Goal: Book appointment/travel/reservation

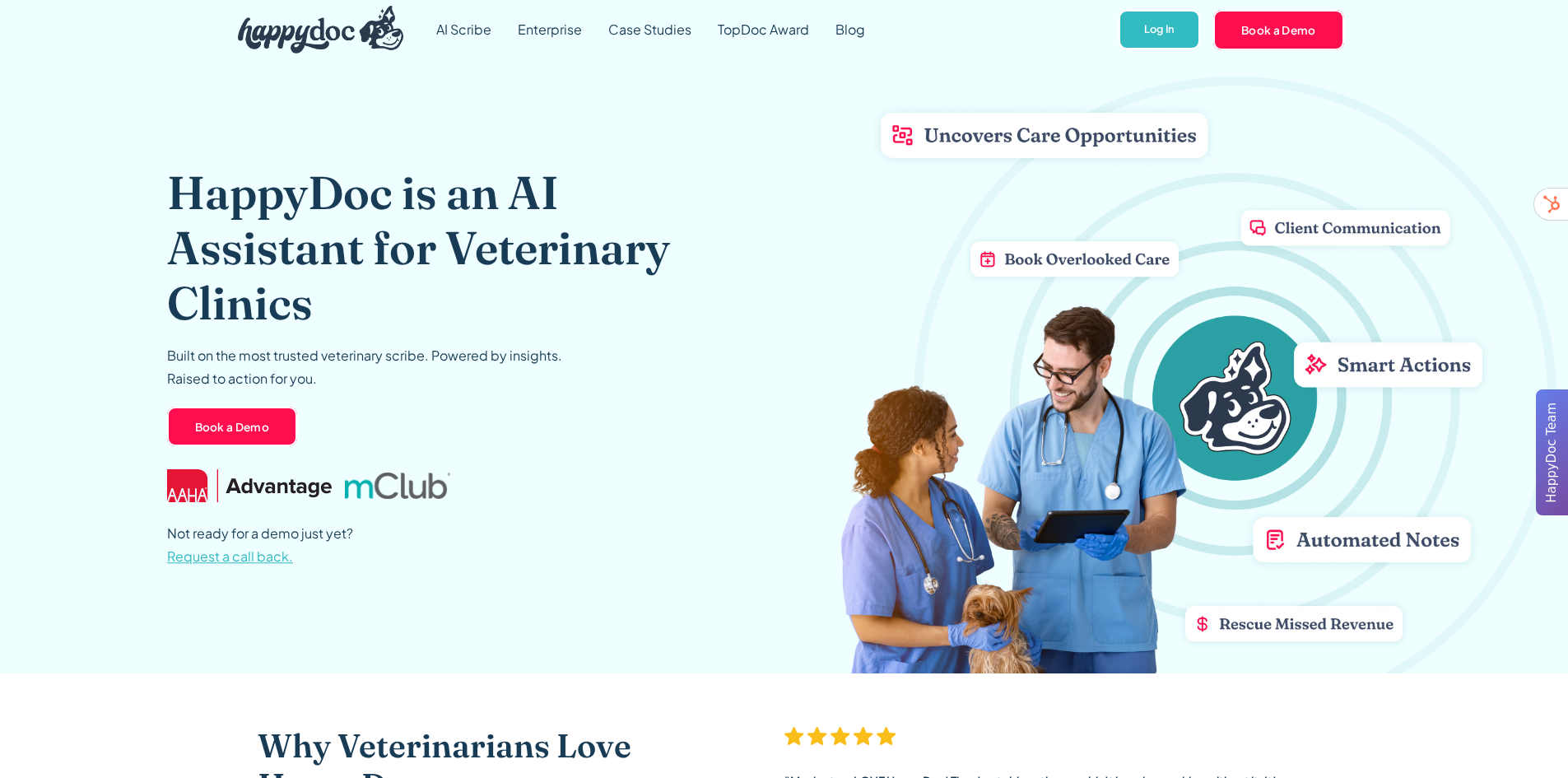
click at [447, 301] on h1 "HappyDoc is an AI Assistant for Veterinary Clinics" at bounding box center [445, 248] width 556 height 166
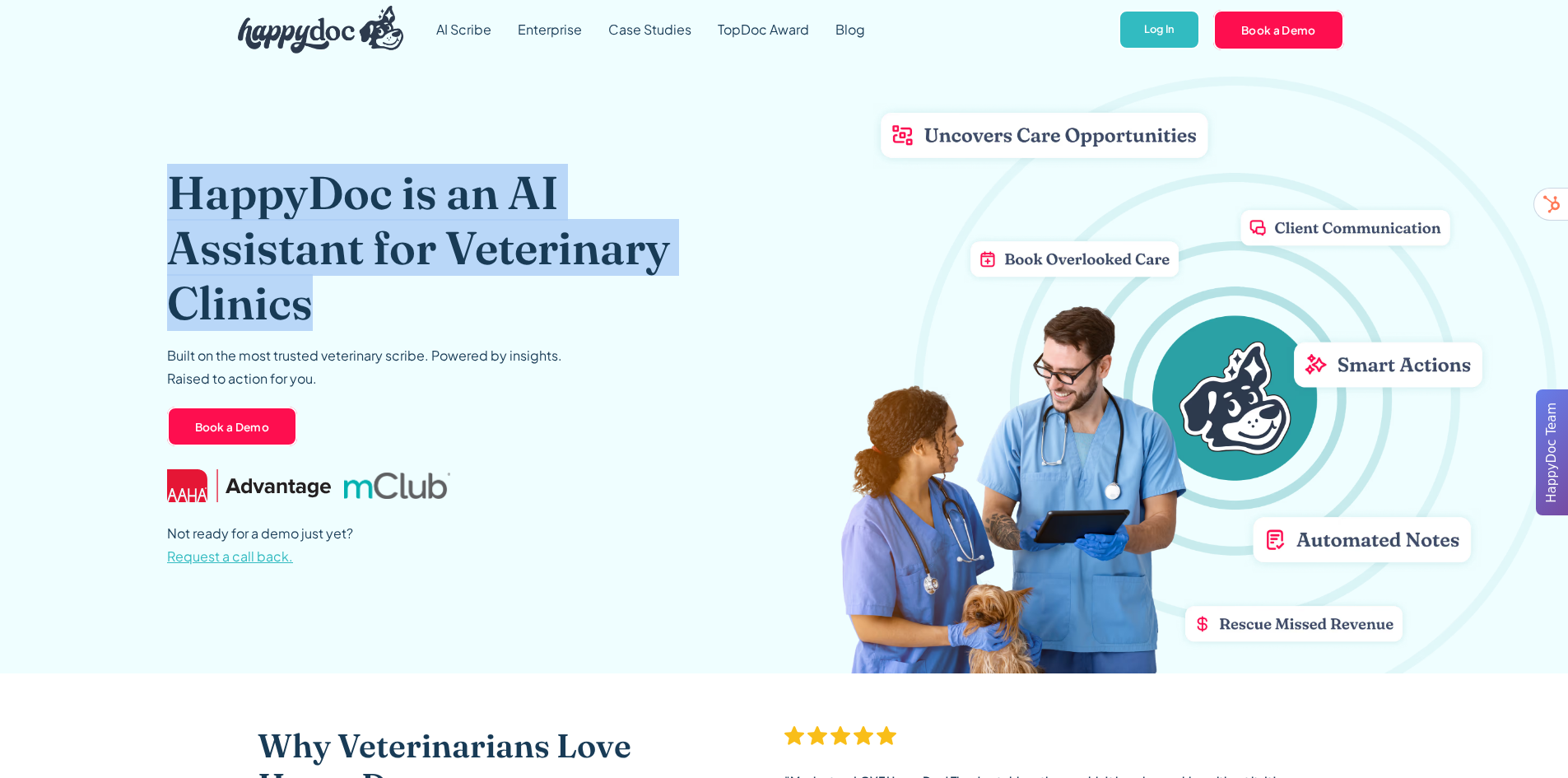
drag, startPoint x: 362, startPoint y: 302, endPoint x: 141, endPoint y: 196, distance: 245.1
click at [142, 196] on header "HappyDoc is an AI Assistant for Veterinary Clinics Built on the most trusted ve…" at bounding box center [784, 366] width 1568 height 614
click at [385, 285] on h1 "HappyDoc is an AI Assistant for Veterinary Clinics" at bounding box center [445, 248] width 556 height 166
drag, startPoint x: 366, startPoint y: 324, endPoint x: 153, endPoint y: 200, distance: 246.5
click at [153, 200] on header "HappyDoc is an AI Assistant for Veterinary Clinics Built on the most trusted ve…" at bounding box center [784, 366] width 1568 height 614
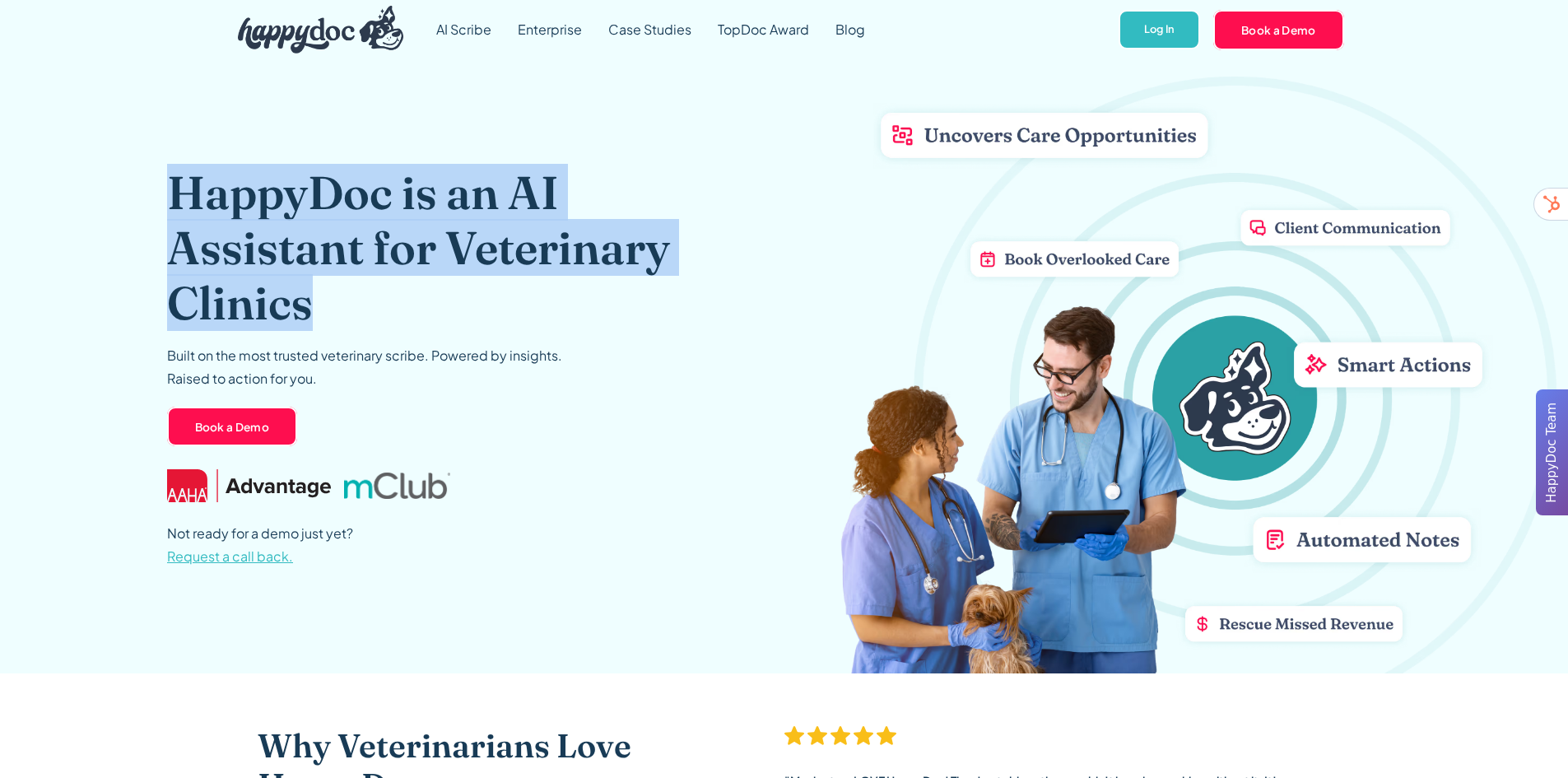
click at [393, 319] on h1 "HappyDoc is an AI Assistant for Veterinary Clinics" at bounding box center [445, 248] width 556 height 166
drag, startPoint x: 423, startPoint y: 324, endPoint x: 124, endPoint y: 195, distance: 325.6
click at [124, 195] on header "HappyDoc is an AI Assistant for Veterinary Clinics Built on the most trusted ve…" at bounding box center [784, 366] width 1568 height 614
click at [398, 299] on h1 "HappyDoc is an AI Assistant for Veterinary Clinics" at bounding box center [445, 248] width 556 height 166
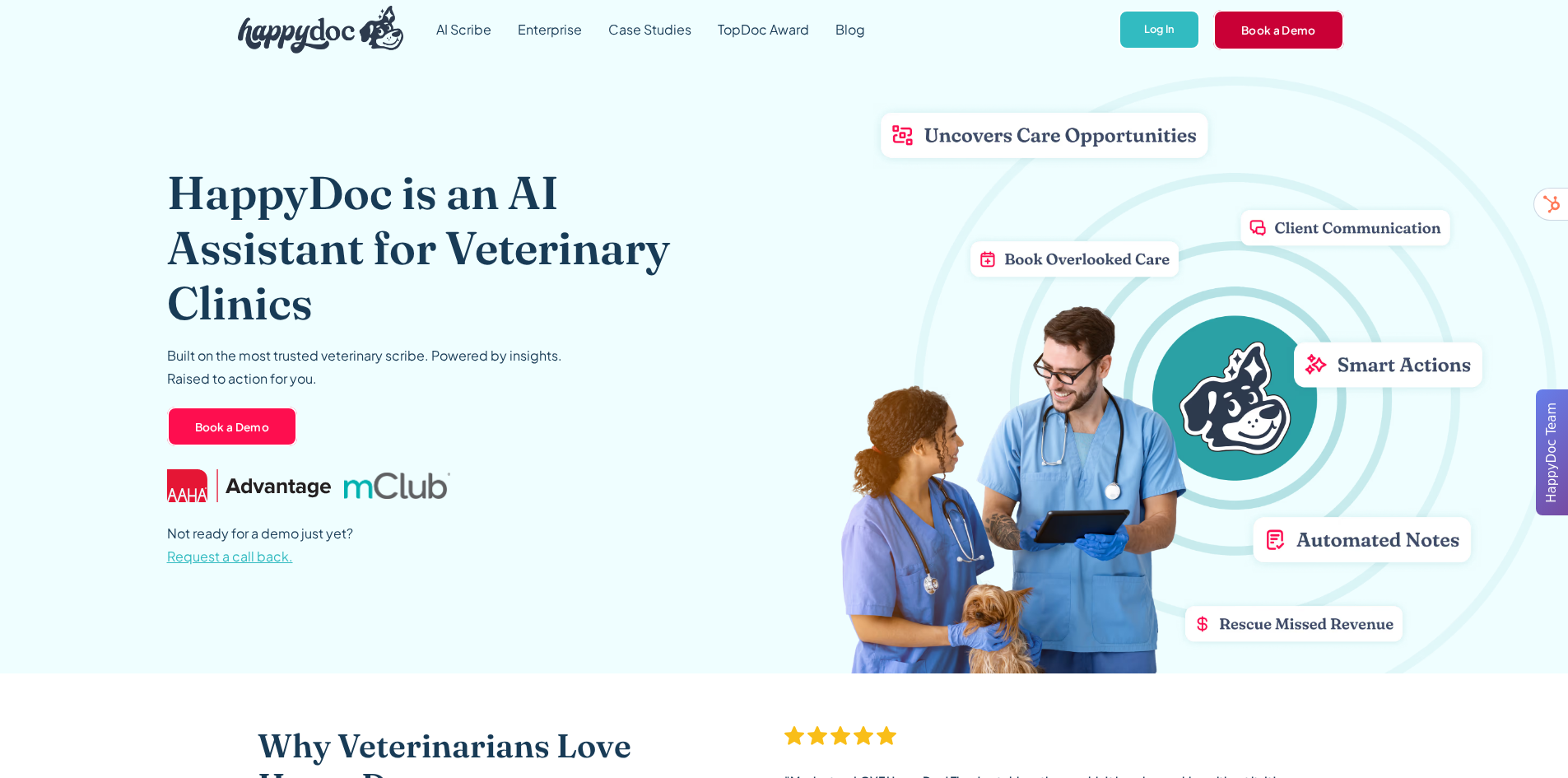
click at [1309, 38] on link "Book a Demo" at bounding box center [1279, 30] width 131 height 40
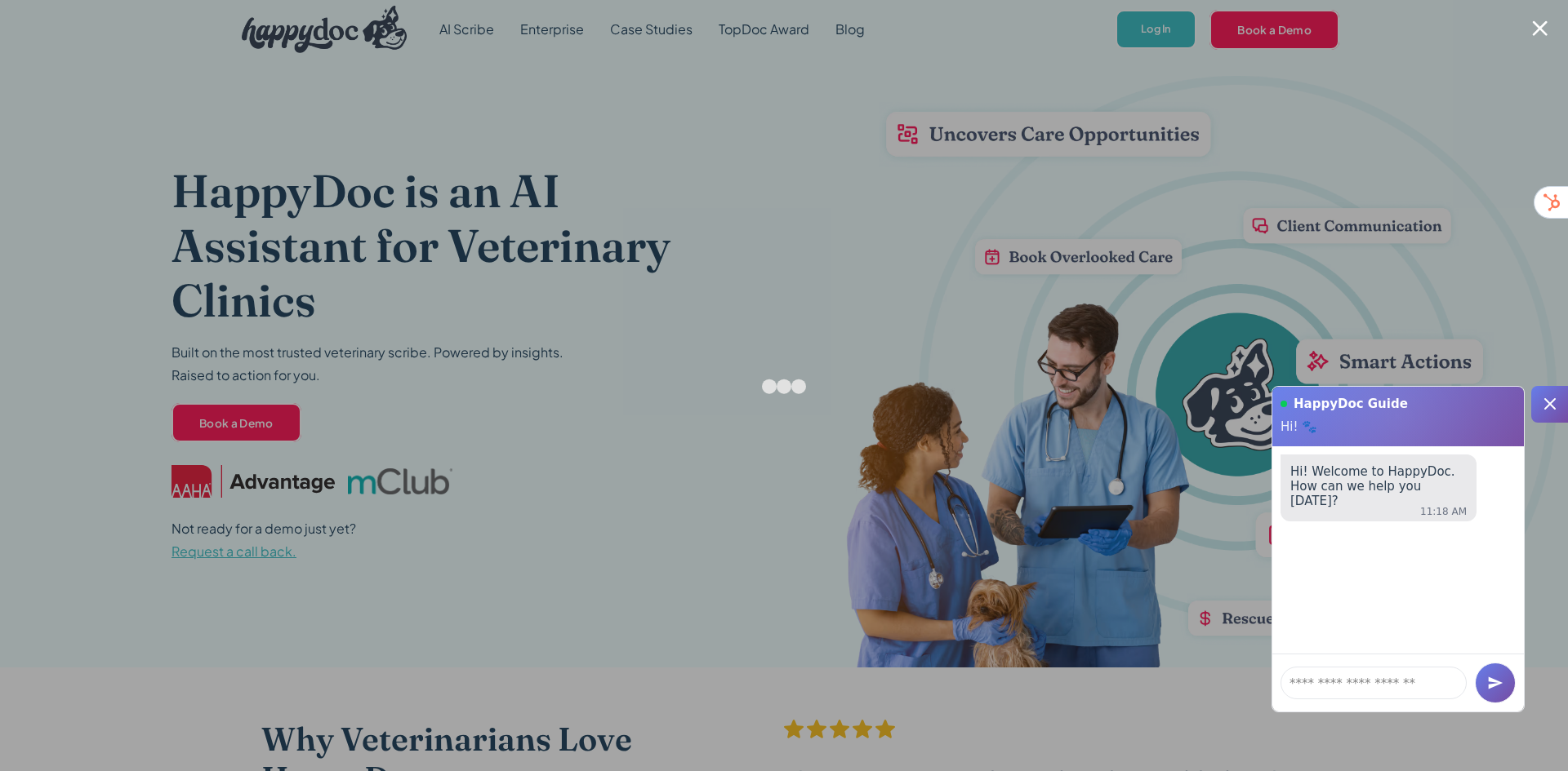
click at [1522, 21] on div at bounding box center [784, 386] width 1568 height 771
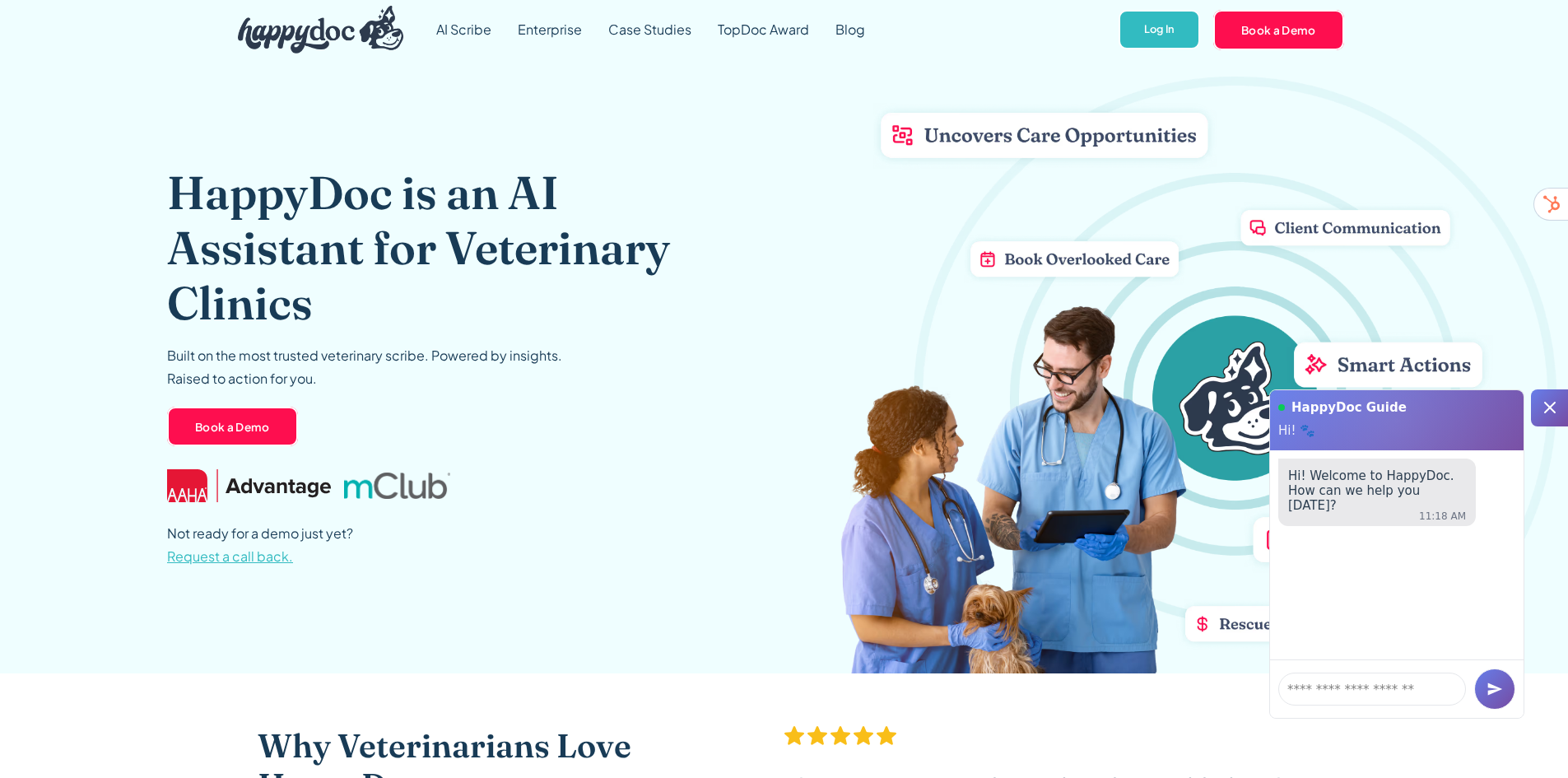
click at [1550, 21] on div "AI Scribe Enterprise Case Studies TopDoc Award Blog Log In Book a Demo HappyDoc…" at bounding box center [784, 30] width 1568 height 59
click at [1535, 409] on div at bounding box center [1550, 409] width 37 height 37
